Goal: Task Accomplishment & Management: Manage account settings

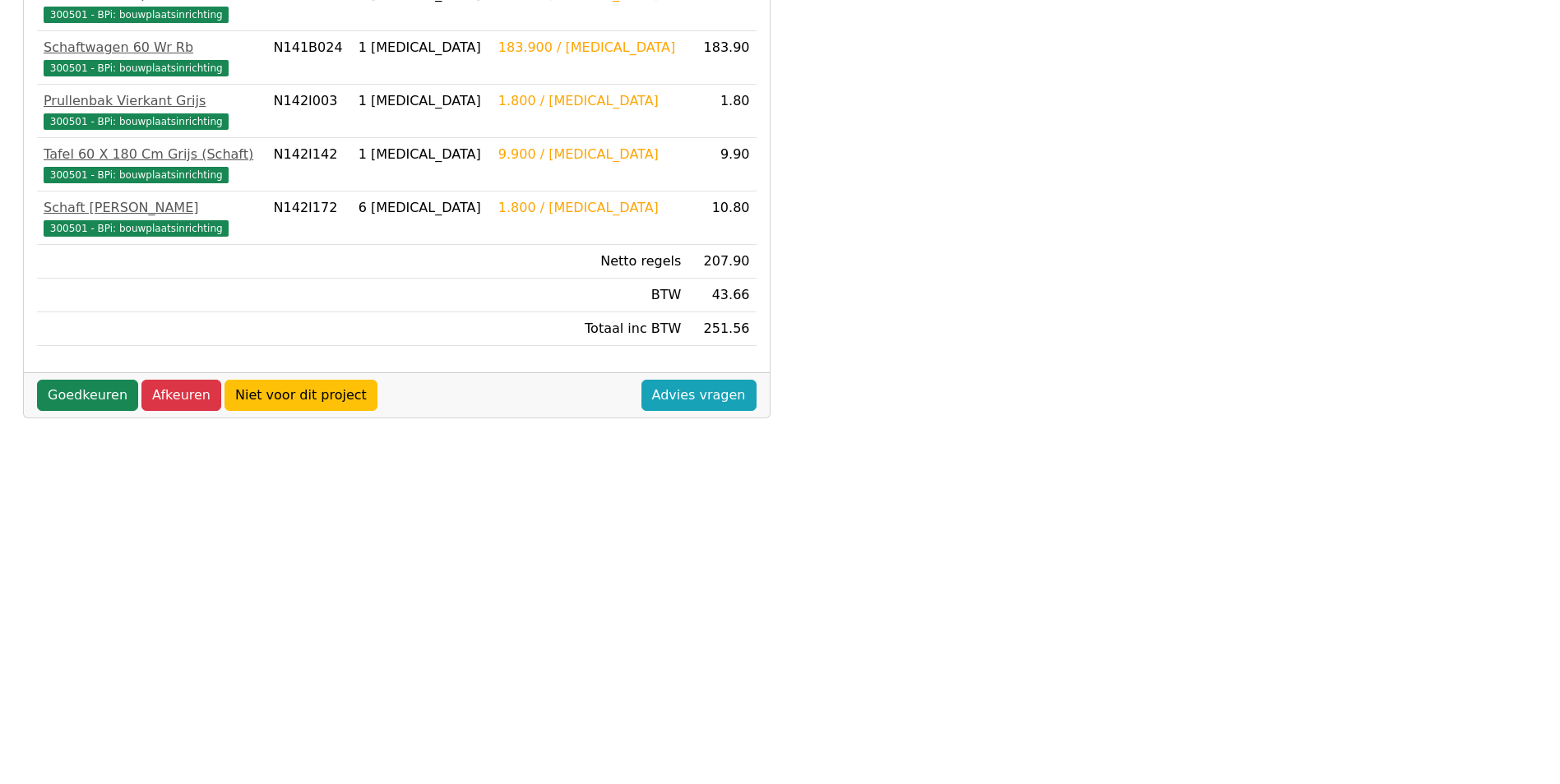
scroll to position [435, 0]
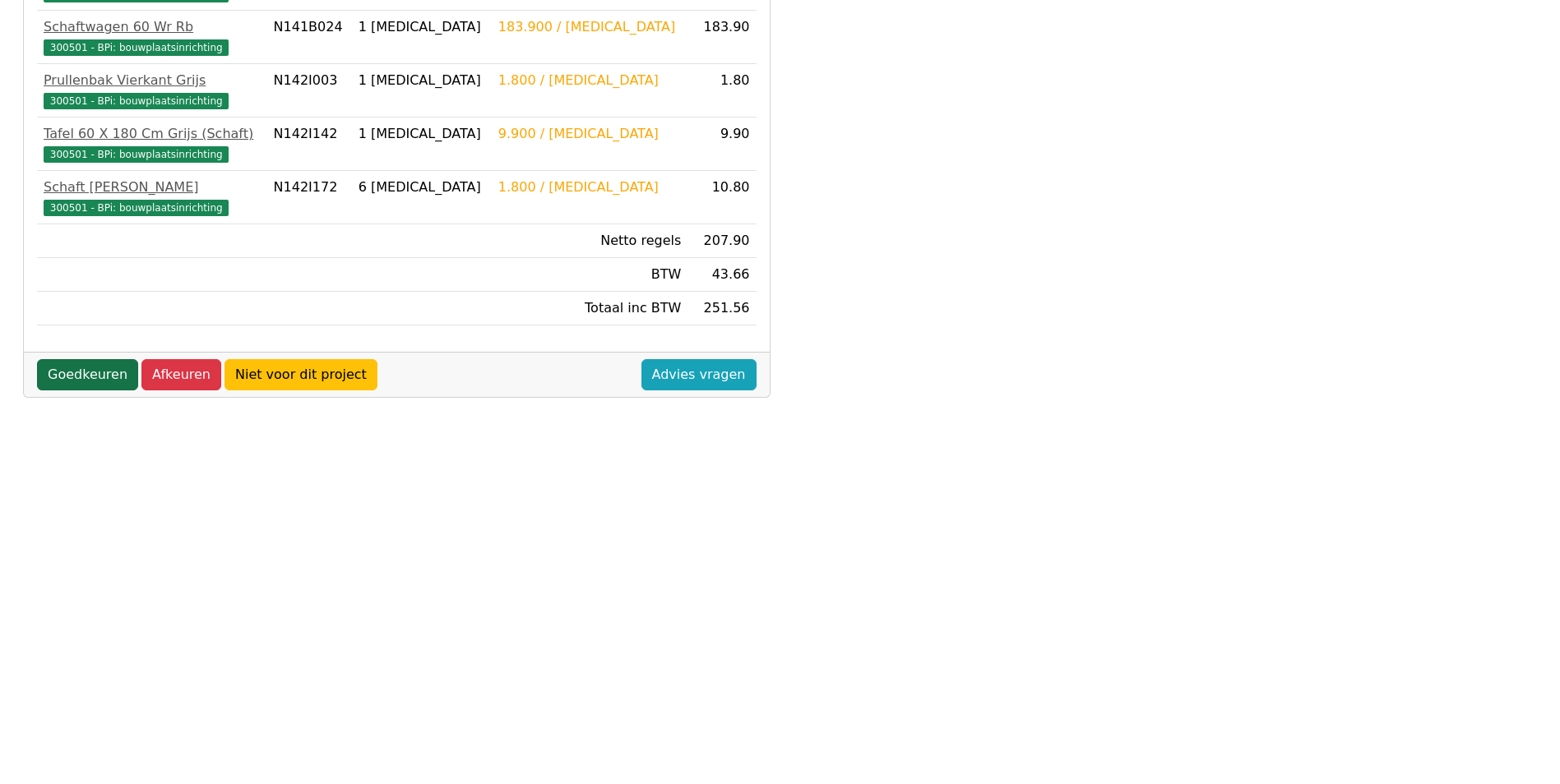
click at [90, 380] on link "Goedkeuren" at bounding box center [87, 375] width 101 height 31
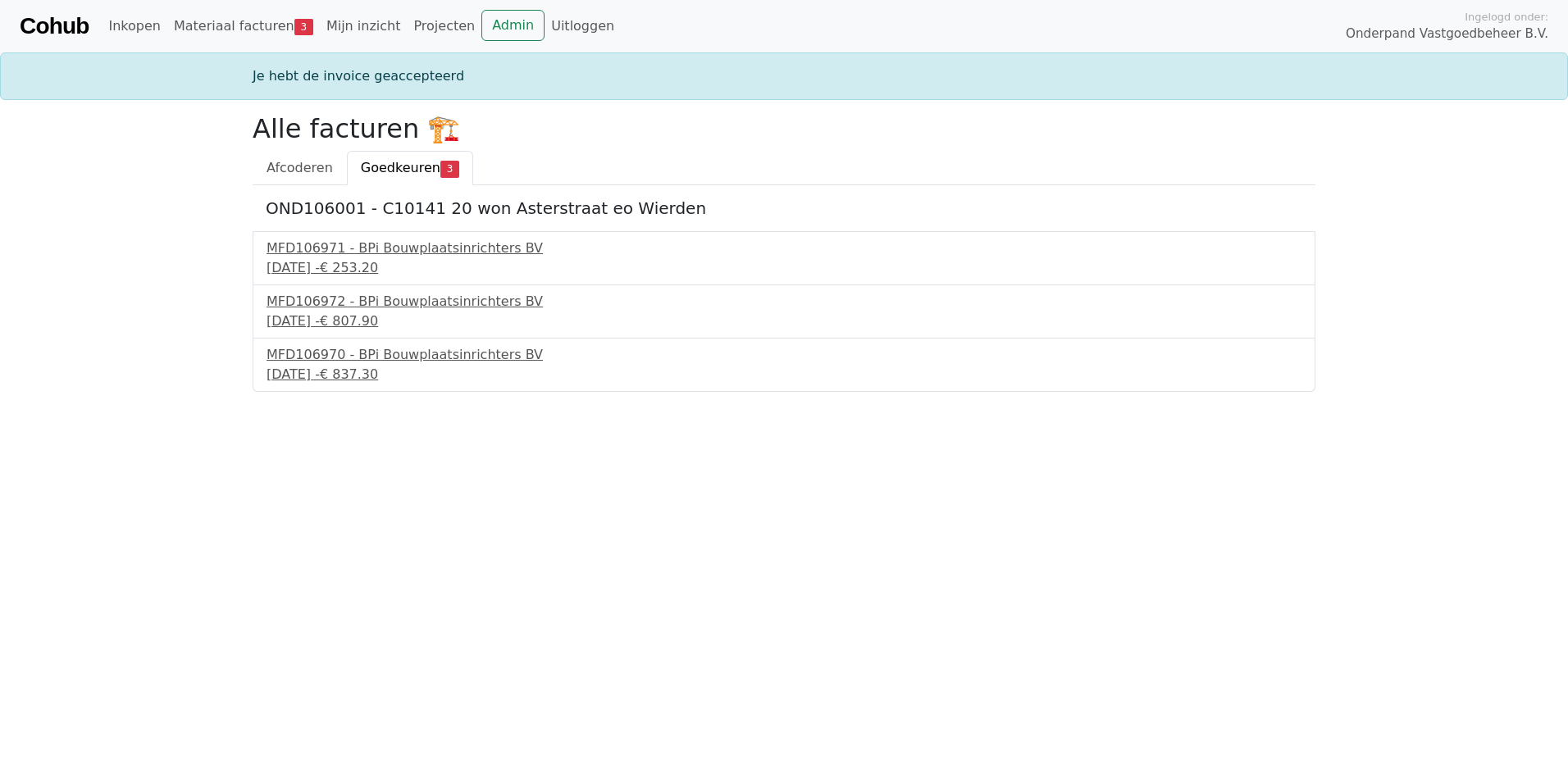
click at [401, 166] on span "Goedkeuren" at bounding box center [401, 167] width 79 height 15
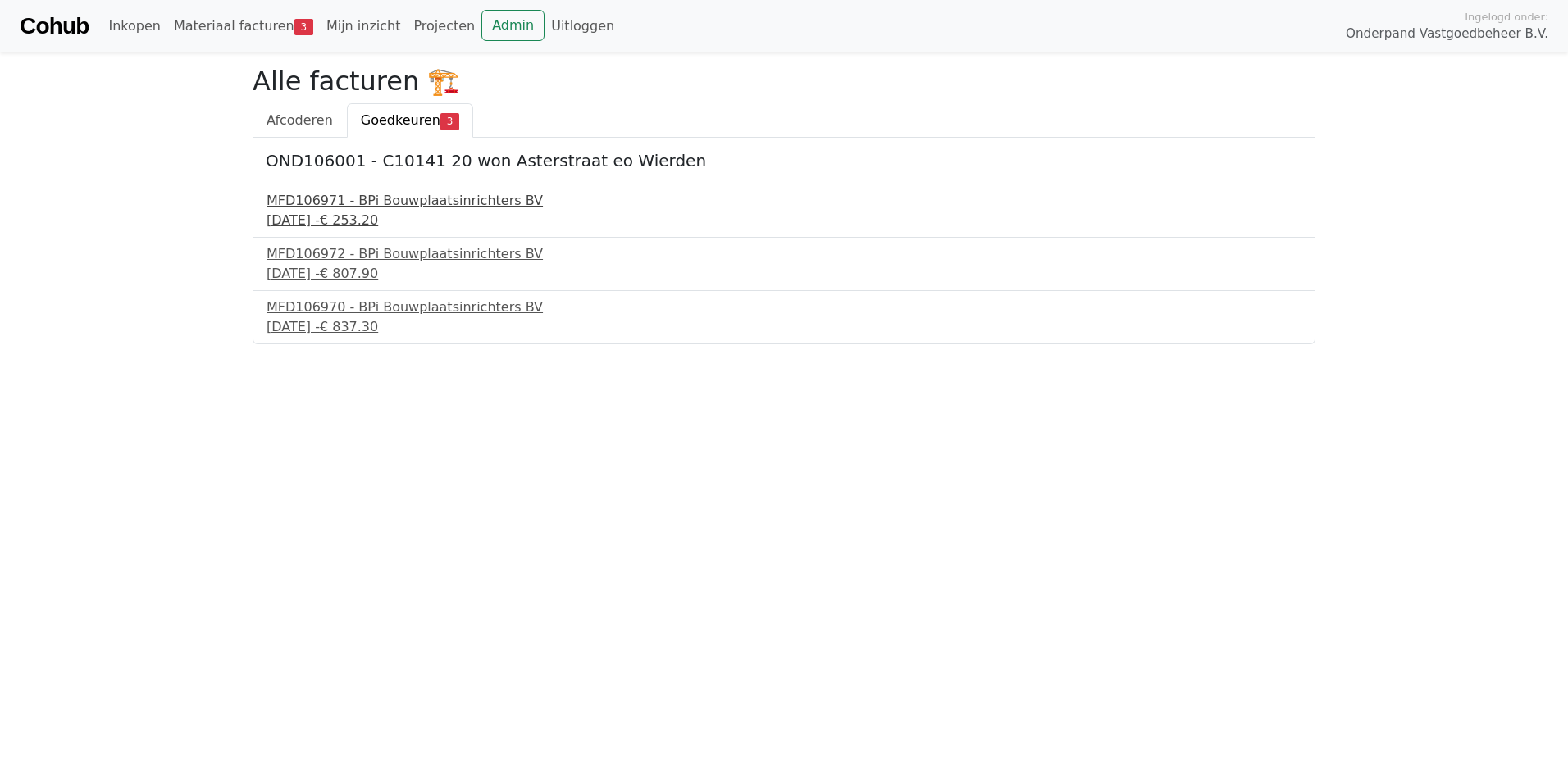
click at [381, 199] on div "MFD106971 - BPi Bouwplaatsinrichters BV" at bounding box center [784, 201] width 1035 height 20
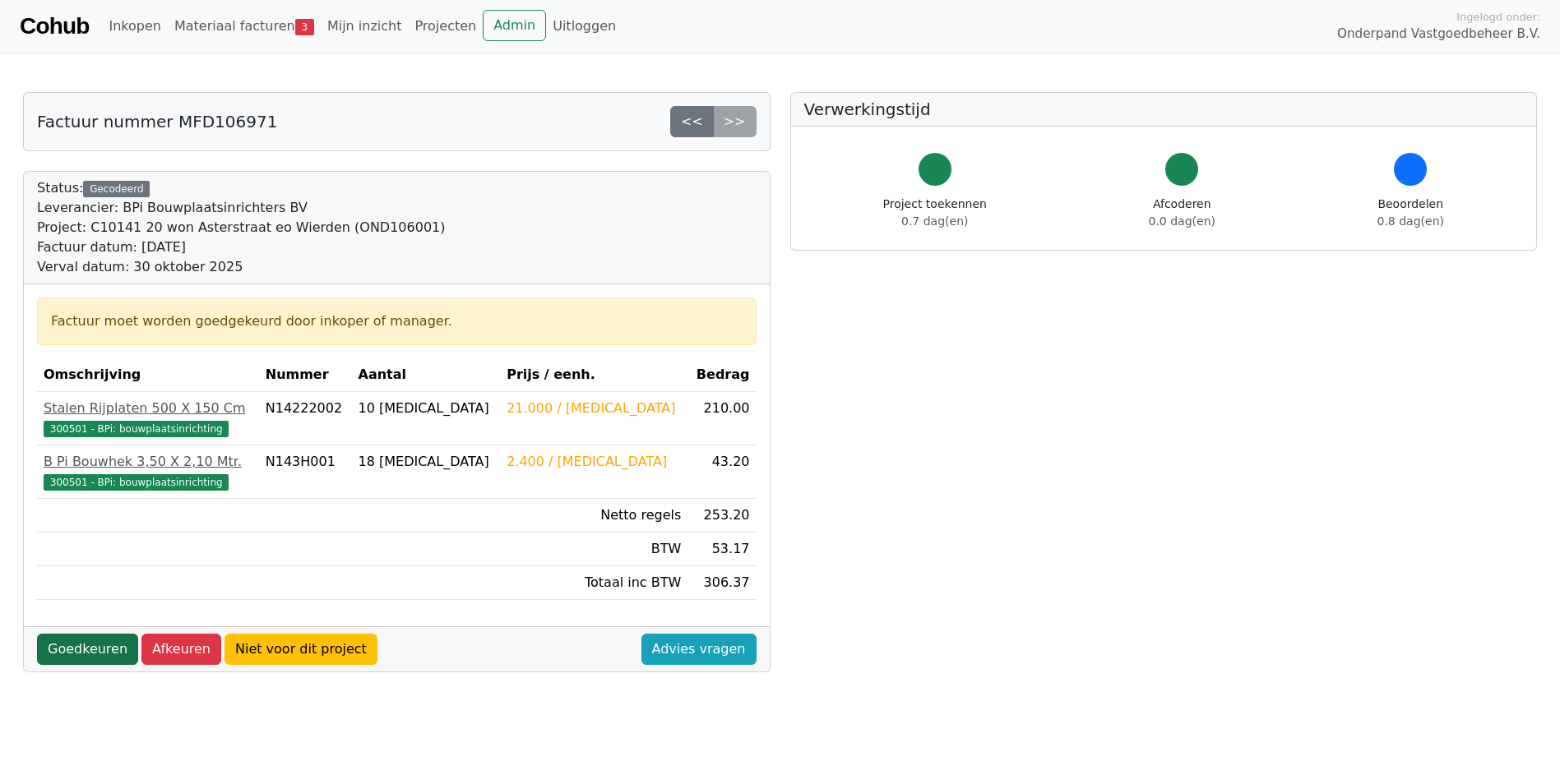
click at [62, 655] on link "Goedkeuren" at bounding box center [87, 649] width 101 height 31
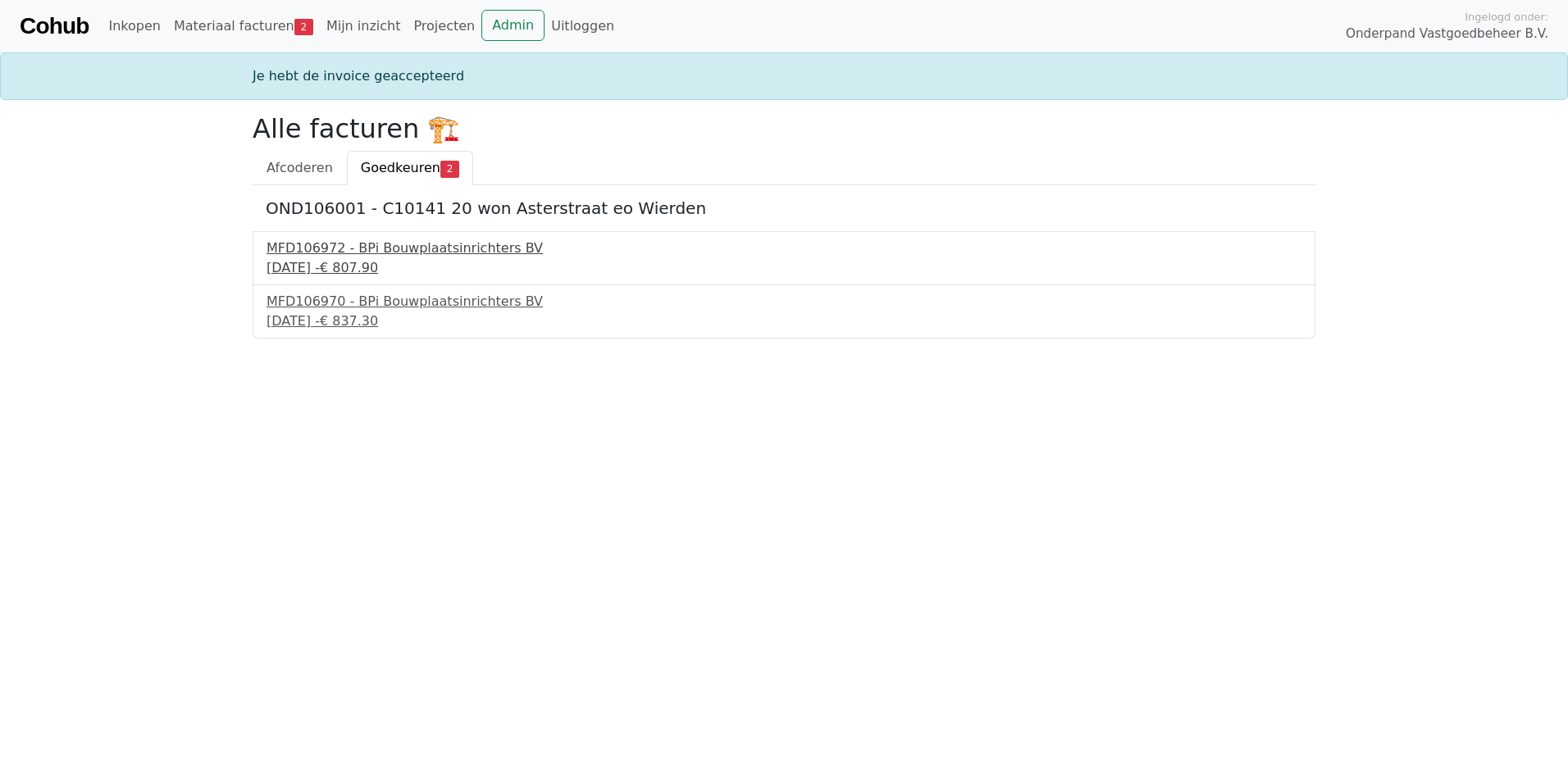
click at [371, 249] on div "MFD106972 - BPi Bouwplaatsinrichters BV" at bounding box center [784, 248] width 1035 height 20
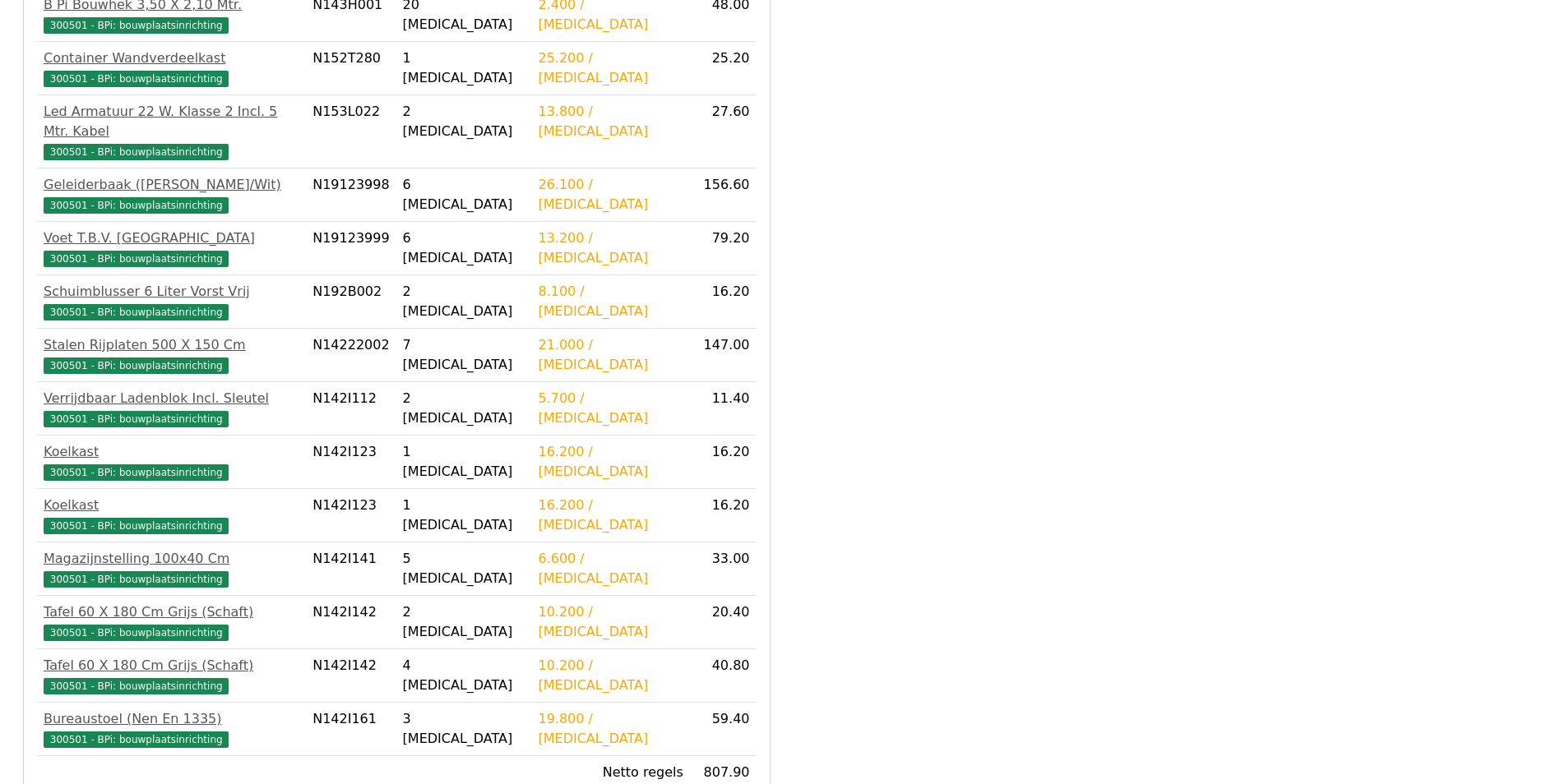
scroll to position [675, 0]
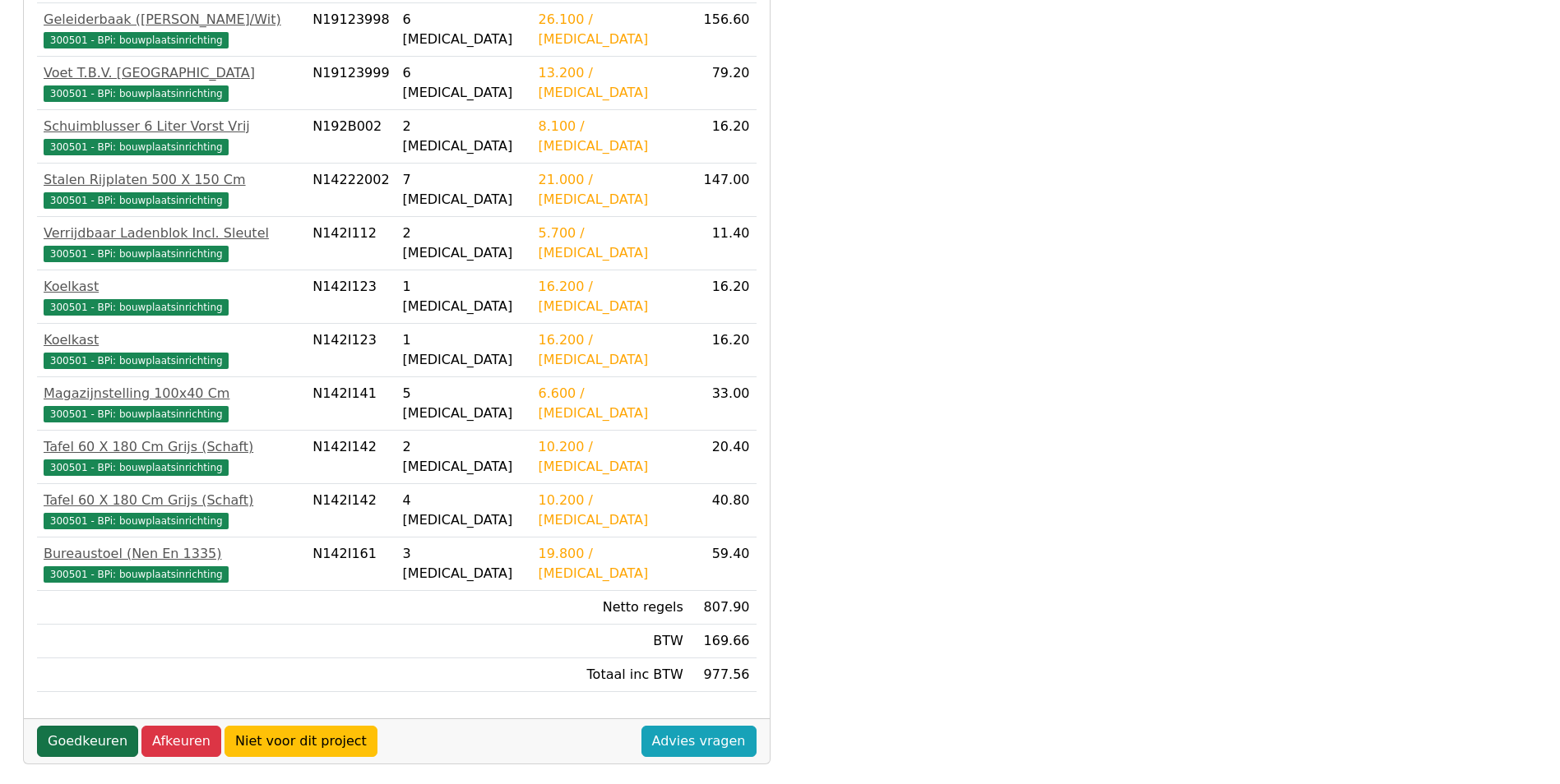
click at [78, 726] on link "Goedkeuren" at bounding box center [87, 741] width 101 height 31
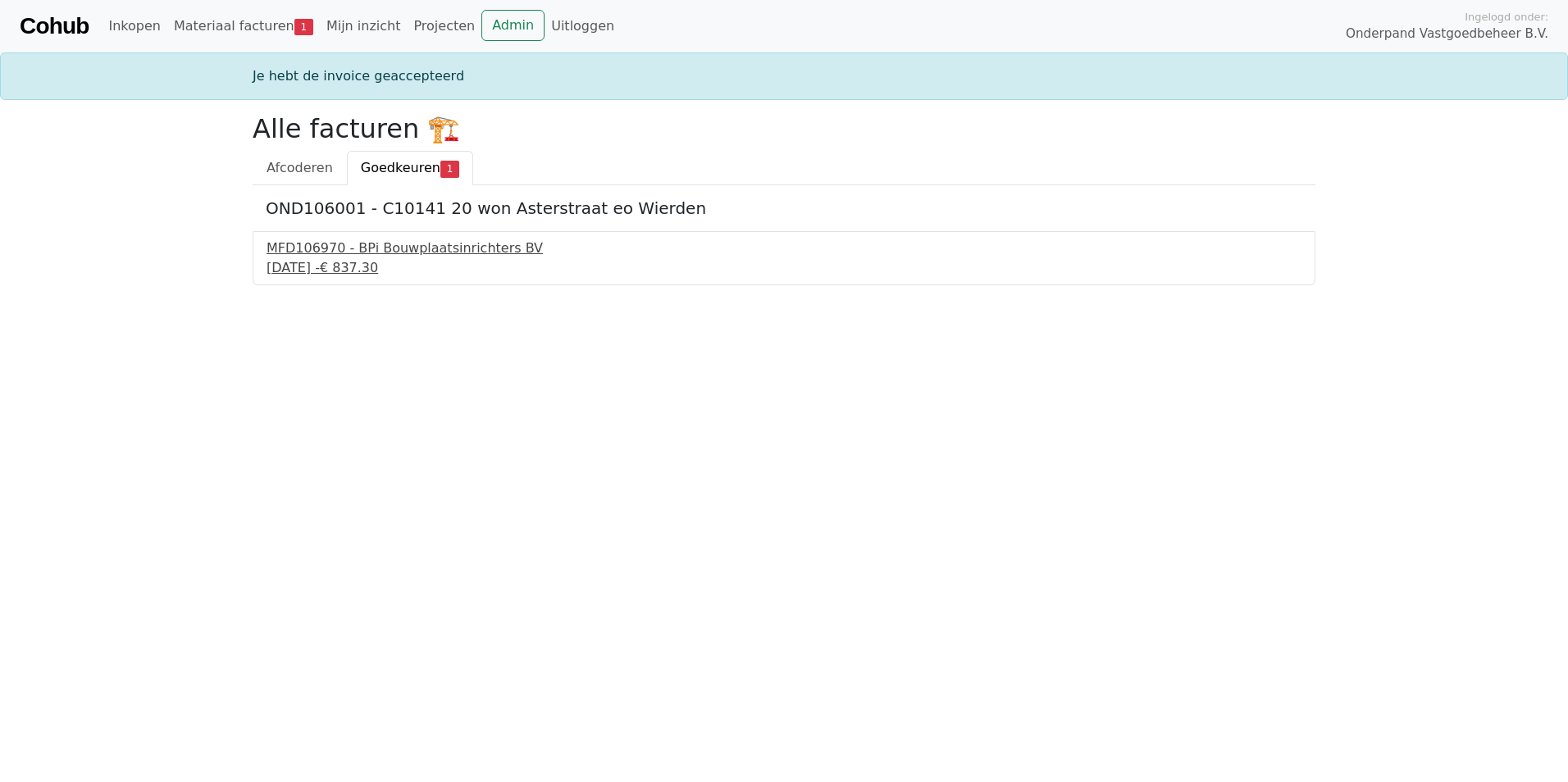
click at [425, 249] on div "MFD106970 - BPi Bouwplaatsinrichters BV" at bounding box center [784, 248] width 1035 height 20
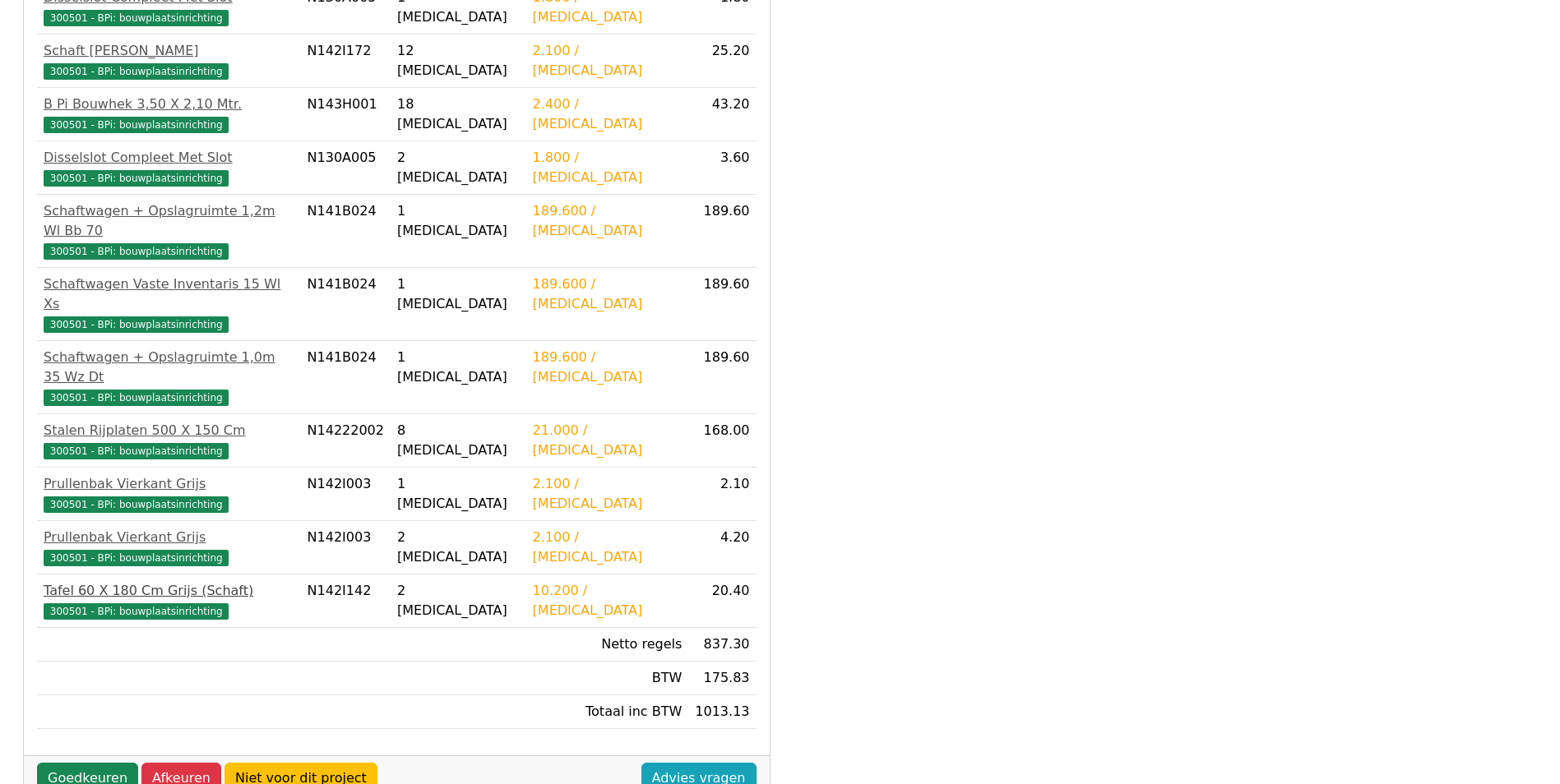
scroll to position [435, 0]
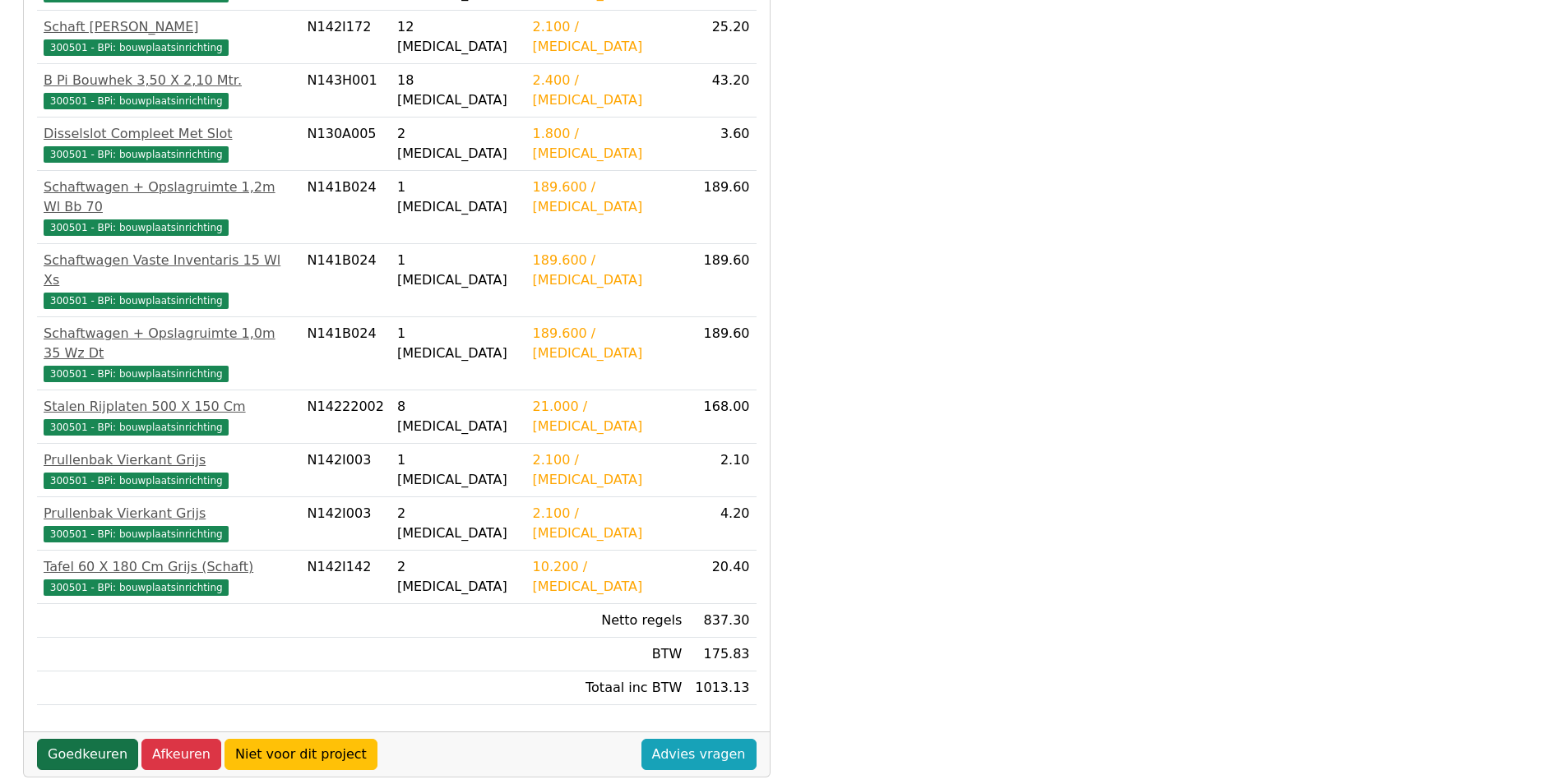
click at [99, 739] on link "Goedkeuren" at bounding box center [87, 754] width 101 height 31
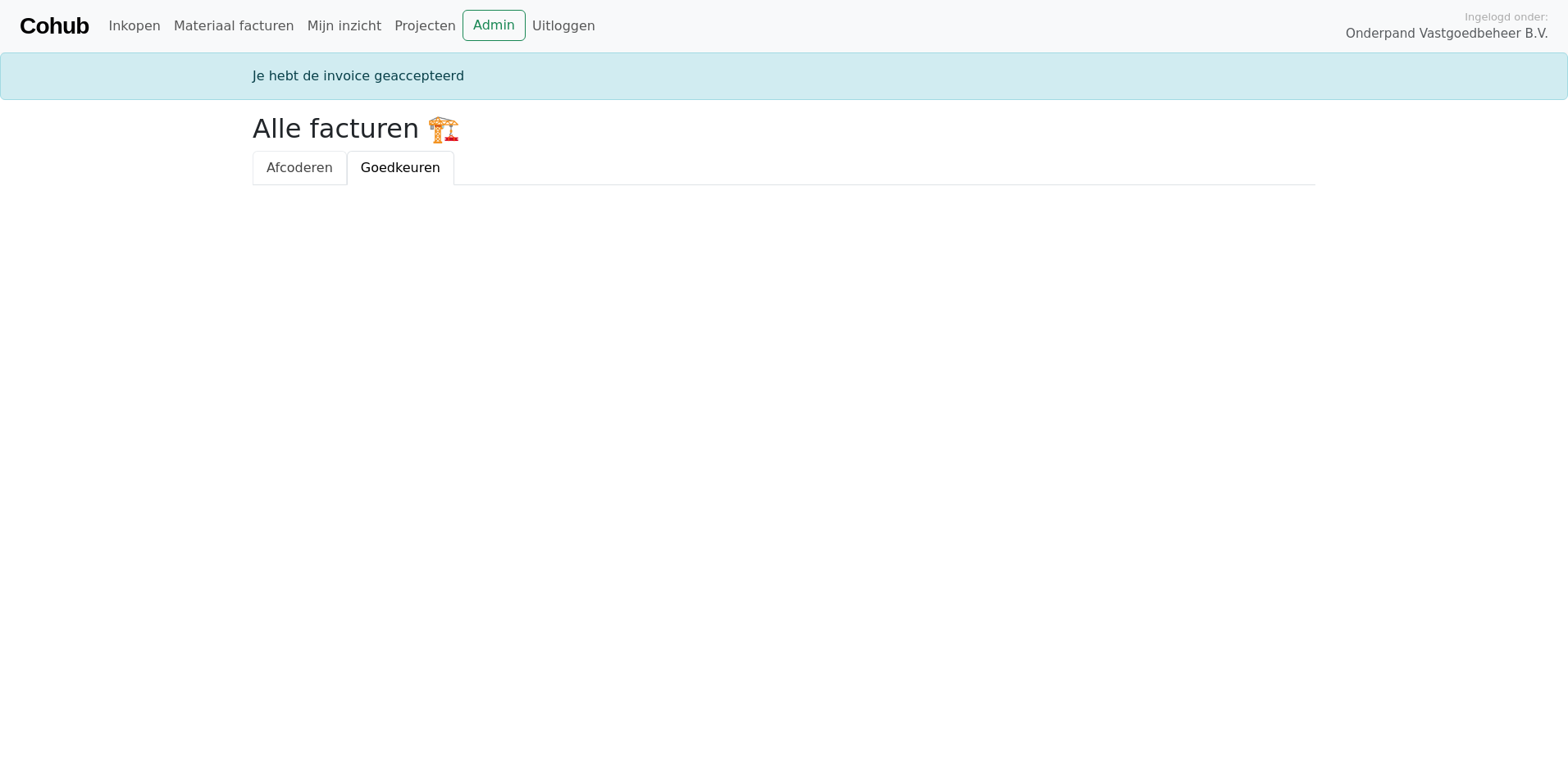
click at [280, 168] on span "Afcoderen" at bounding box center [300, 167] width 67 height 15
